Goal: Submit feedback/report problem

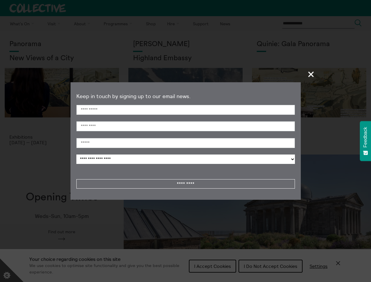
click at [311, 74] on span "+" at bounding box center [311, 74] width 17 height 17
click at [186, 148] on div "Cookie preferences" at bounding box center [185, 141] width 371 height 282
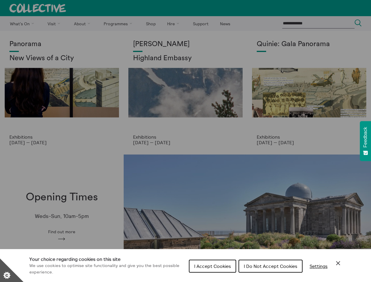
click at [365, 141] on span "Feedback" at bounding box center [365, 137] width 5 height 21
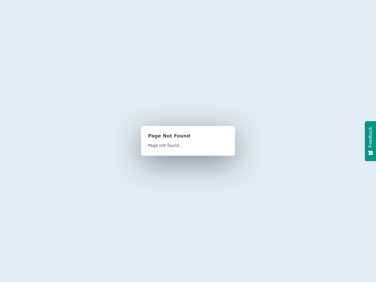
click at [370, 141] on span "Feedback" at bounding box center [370, 137] width 5 height 21
